Goal: Task Accomplishment & Management: Manage account settings

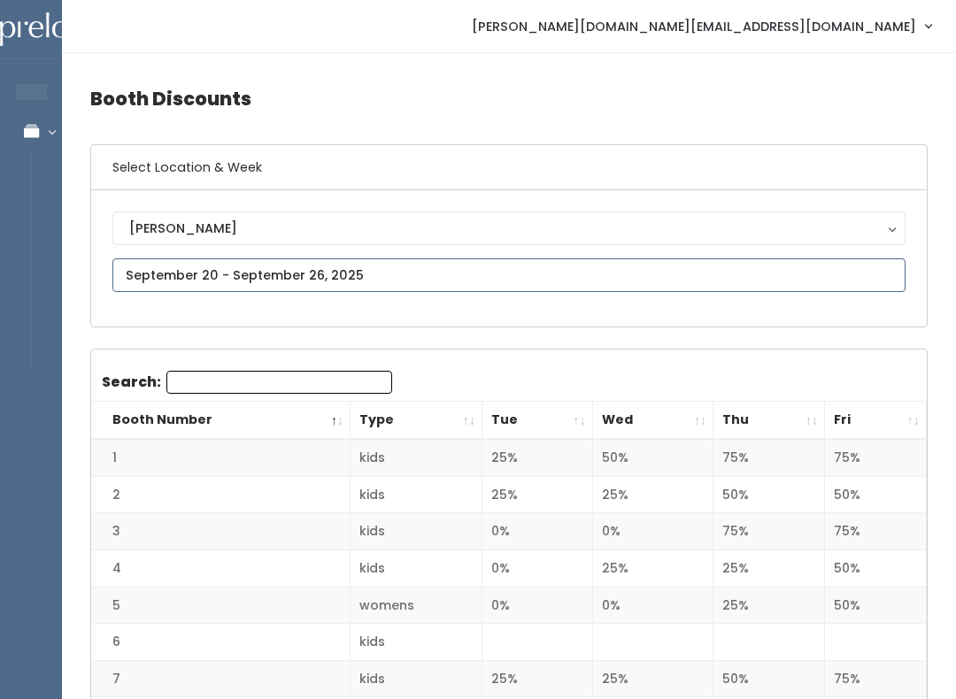
click at [625, 264] on input "text" at bounding box center [508, 275] width 793 height 34
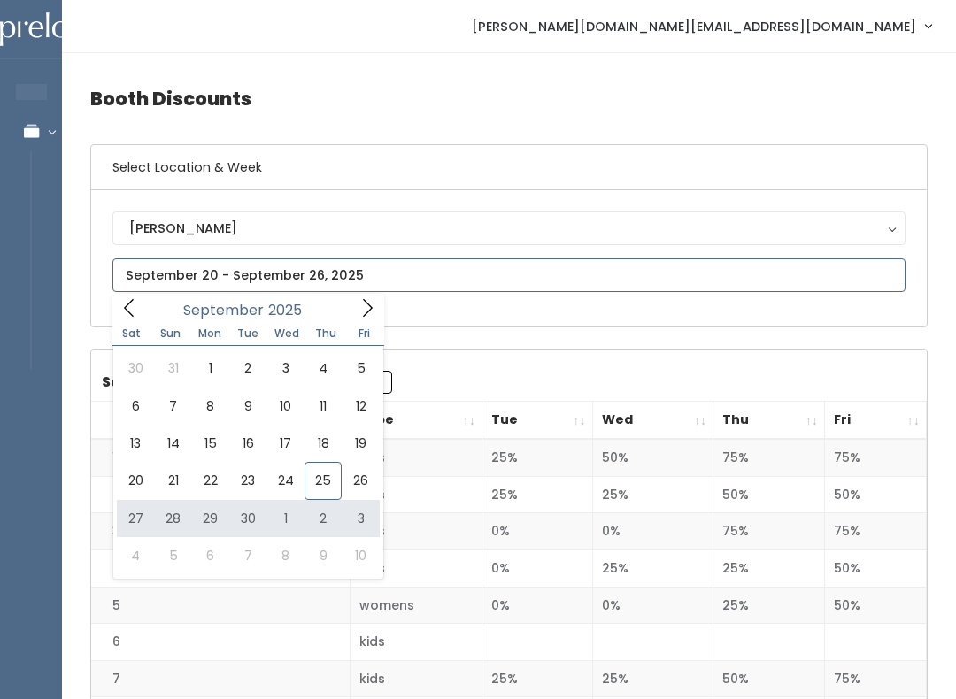
type input "September 27 to October 3"
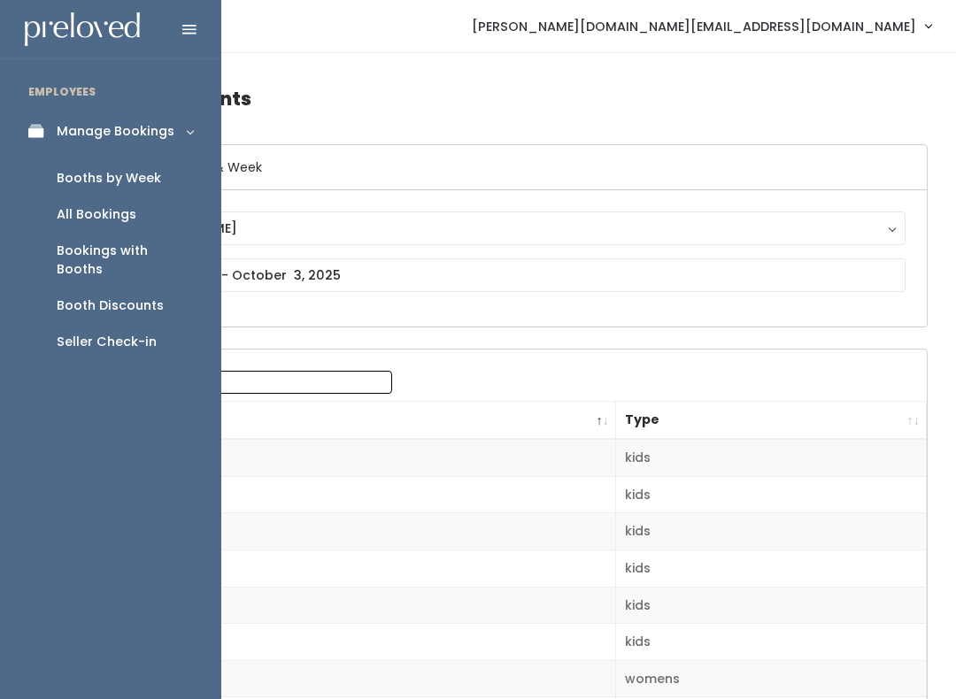
click at [112, 213] on div "All Bookings" at bounding box center [97, 214] width 80 height 19
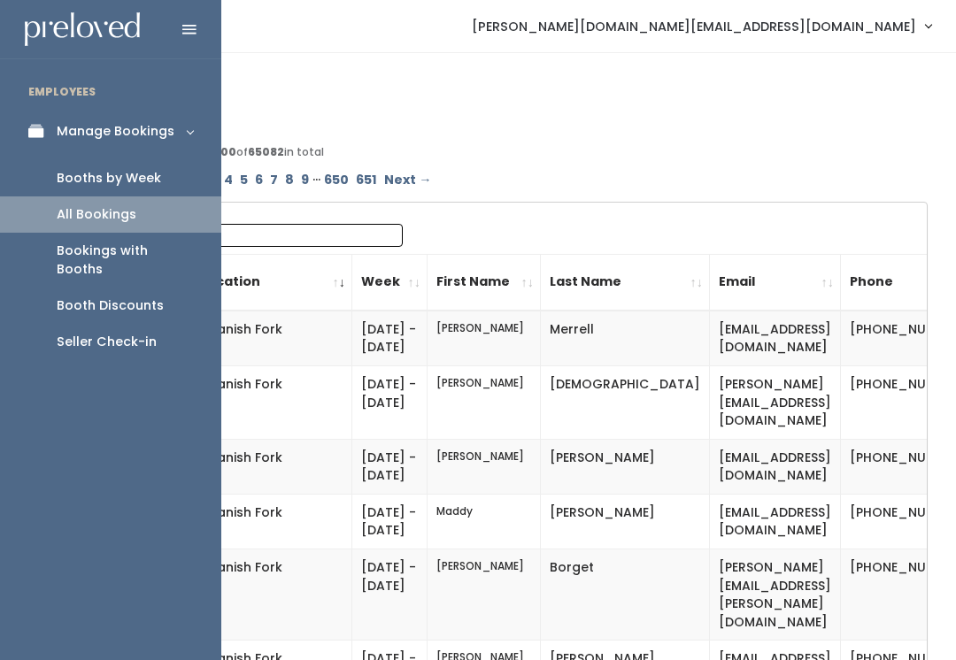
click at [178, 178] on link "Booths by Week" at bounding box center [110, 178] width 221 height 36
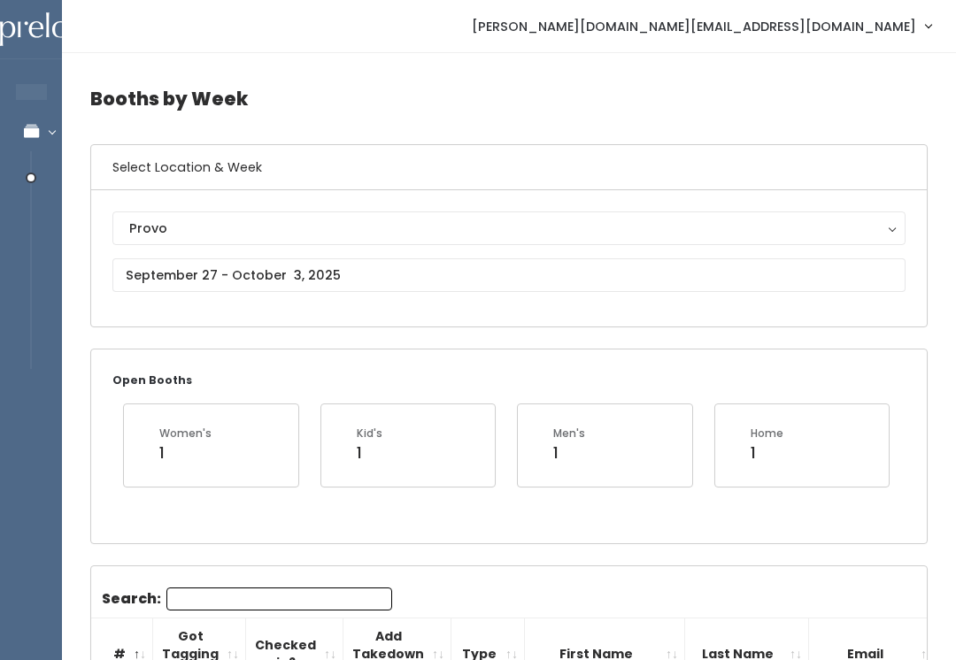
click at [735, 242] on button "Provo" at bounding box center [508, 228] width 793 height 34
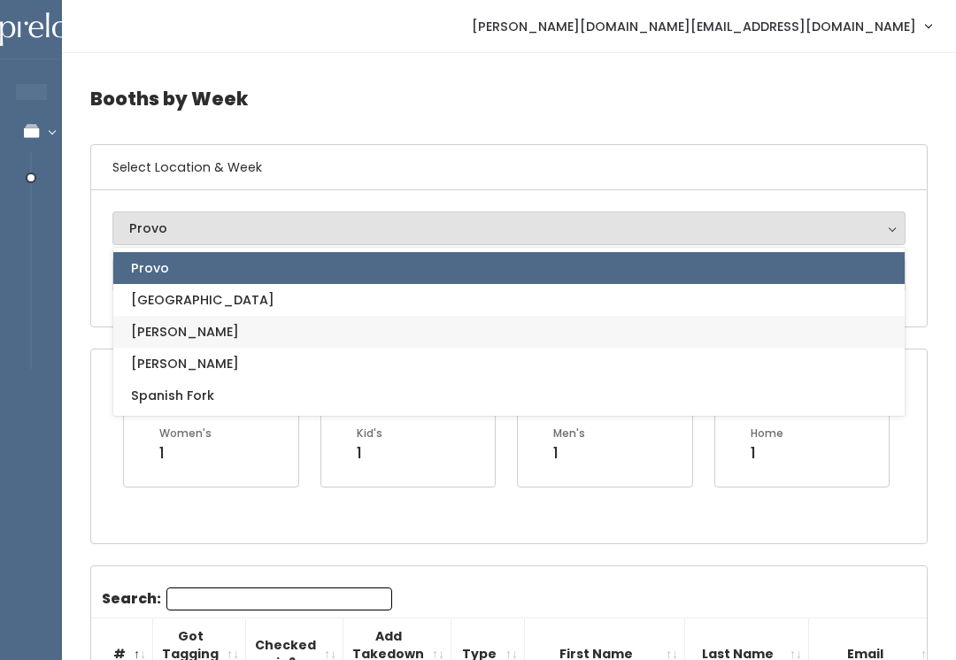
click at [693, 339] on link "[PERSON_NAME]" at bounding box center [508, 332] width 791 height 32
select select "6"
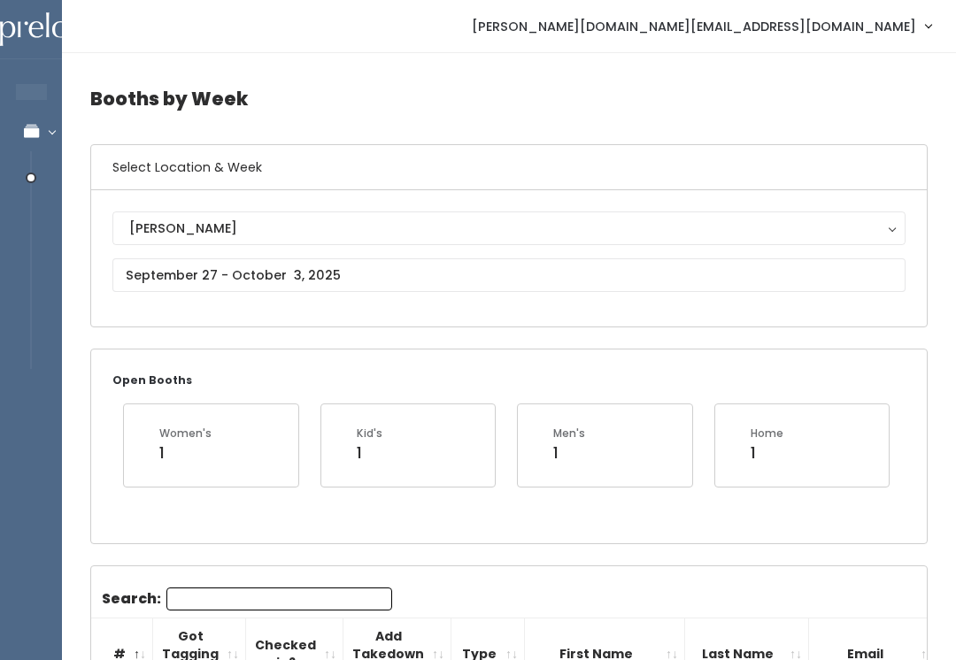
click at [716, 219] on div "[PERSON_NAME]" at bounding box center [508, 228] width 759 height 19
click at [507, 232] on div "[PERSON_NAME]" at bounding box center [508, 228] width 759 height 19
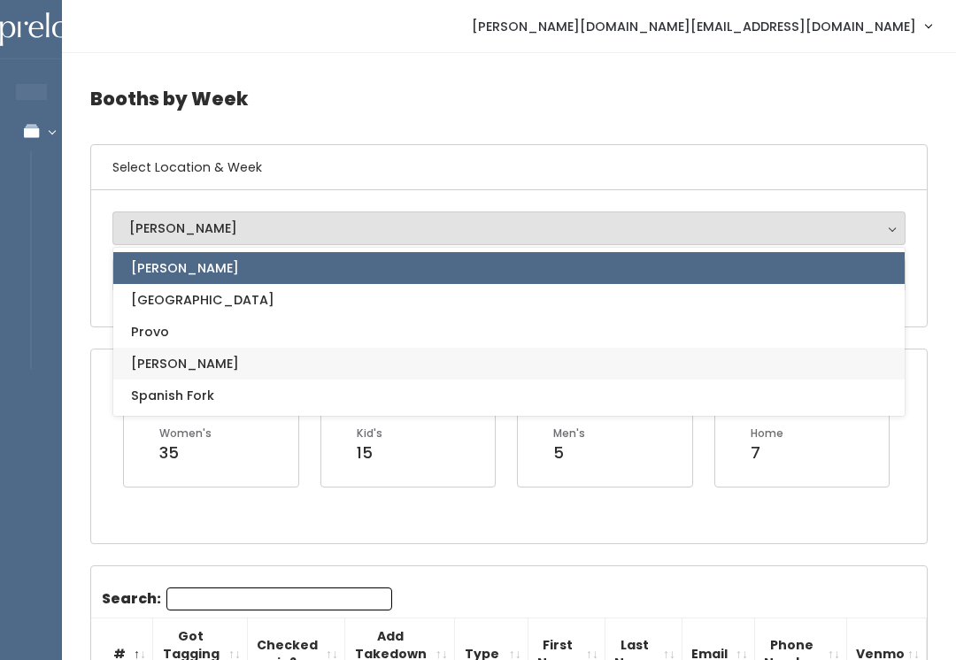
click at [178, 362] on link "[PERSON_NAME]" at bounding box center [508, 364] width 791 height 32
select select "3"
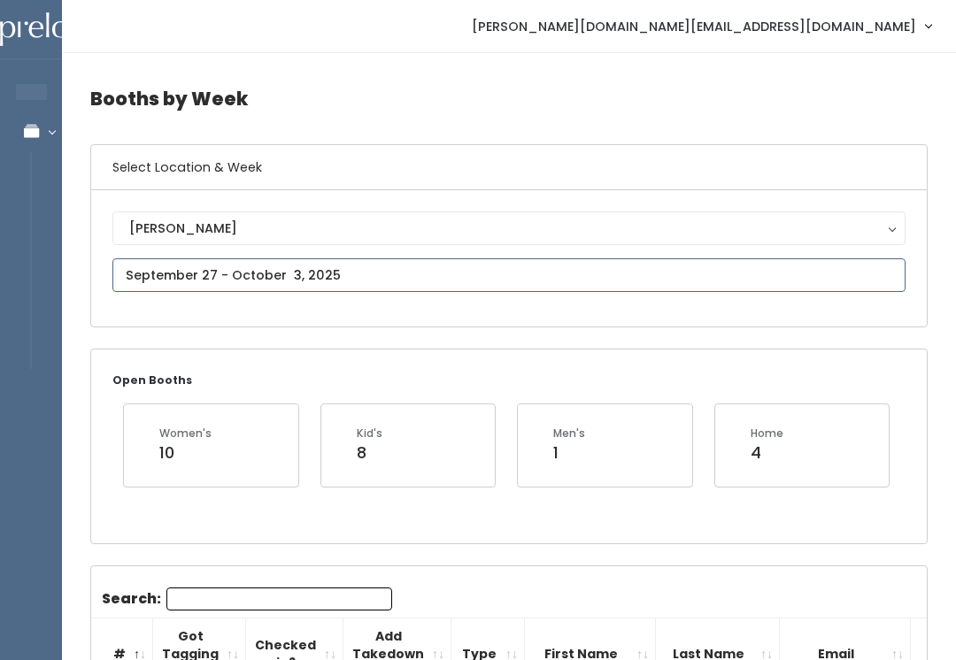
click at [400, 281] on input "text" at bounding box center [508, 275] width 793 height 34
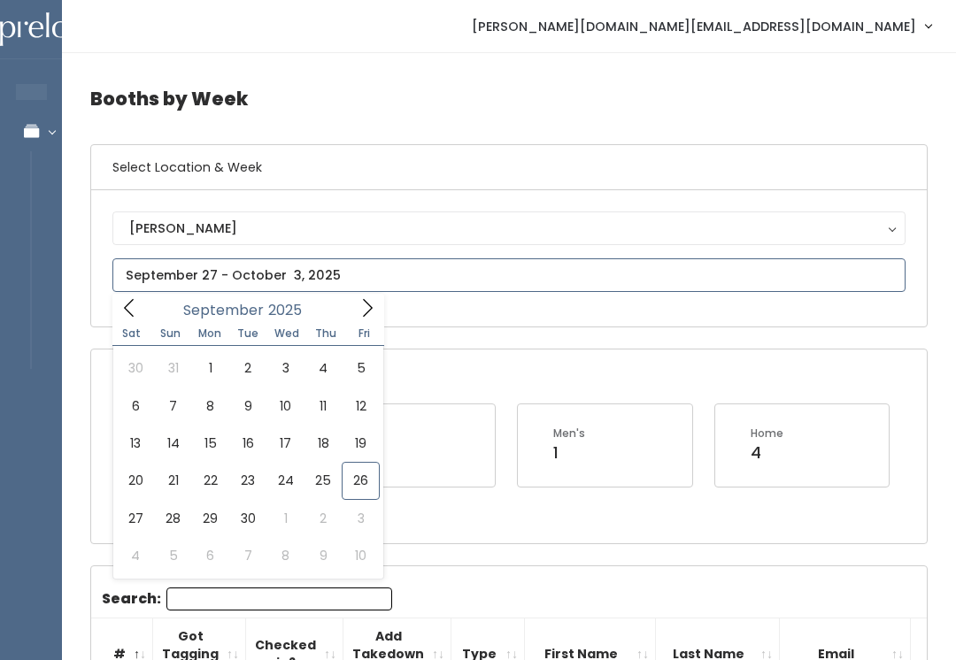
click at [433, 270] on input "text" at bounding box center [508, 275] width 793 height 34
click at [597, 286] on input "text" at bounding box center [508, 275] width 793 height 34
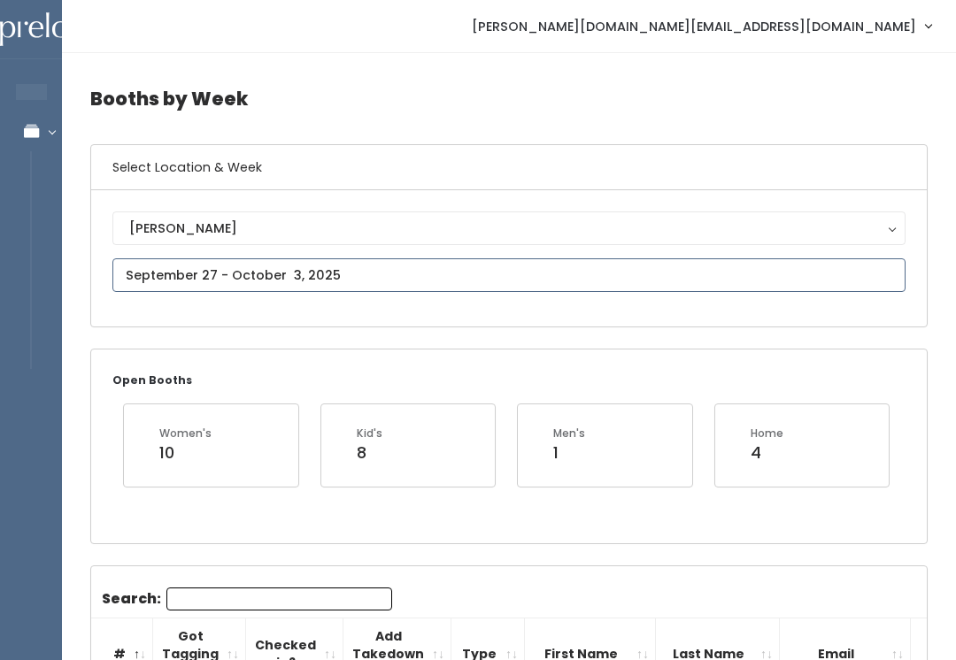
click at [532, 265] on input "text" at bounding box center [508, 275] width 793 height 34
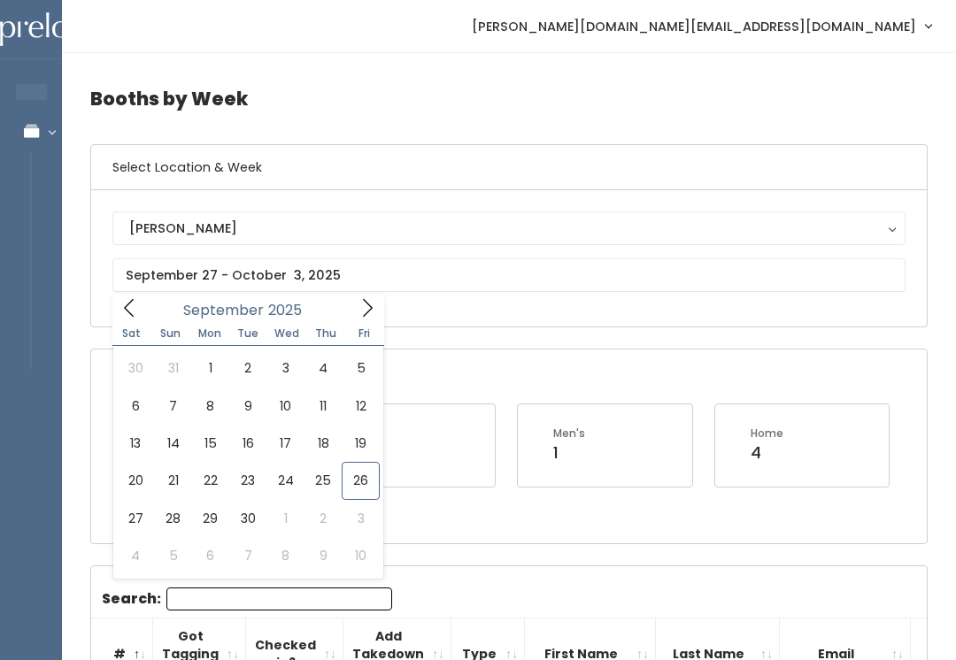
click at [682, 512] on div "Open Booths Women's 10 Kid's 8 Men's 1 Home 4" at bounding box center [508, 446] width 835 height 193
